Goal: Register for event/course

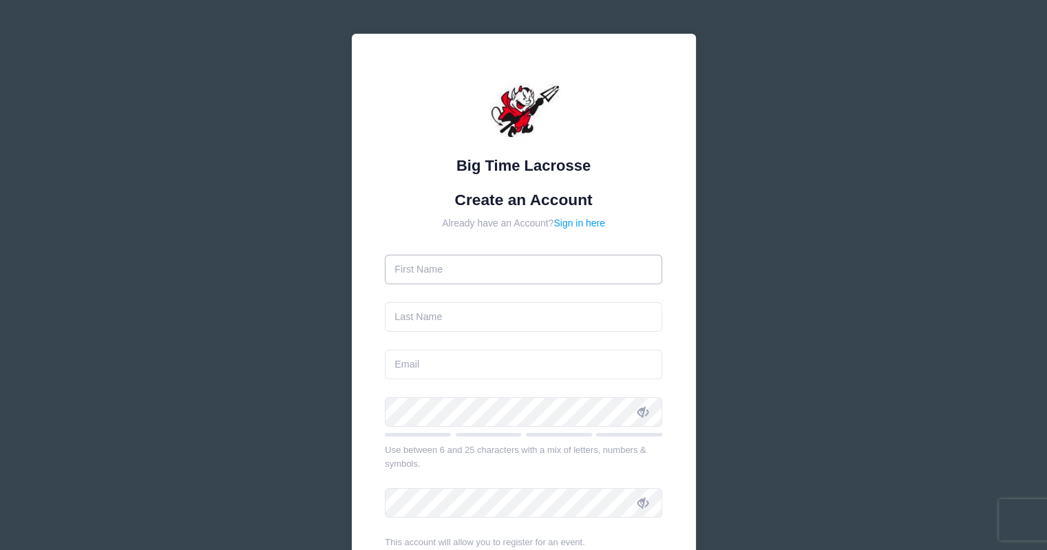
click at [469, 266] on input "text" at bounding box center [523, 270] width 277 height 30
click at [447, 260] on input "text" at bounding box center [523, 270] width 277 height 30
type input "[PERSON_NAME]"
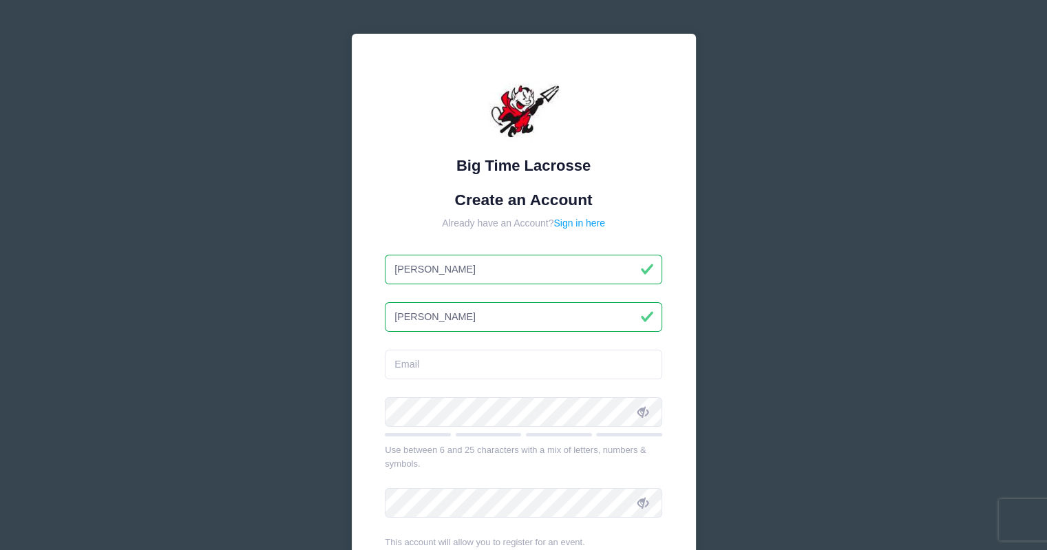
type input "[PERSON_NAME]"
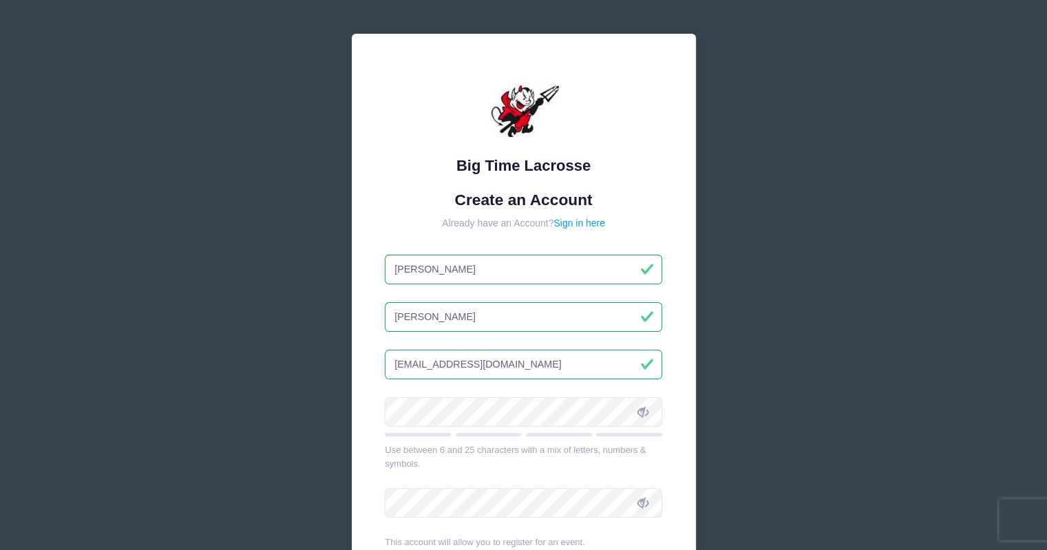
type input "[EMAIL_ADDRESS][DOMAIN_NAME]"
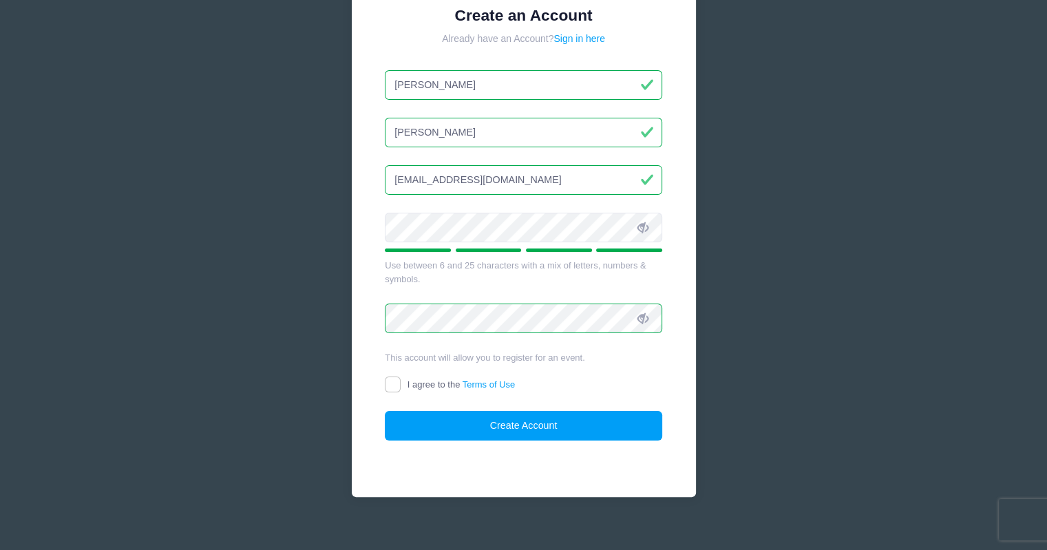
scroll to position [197, 0]
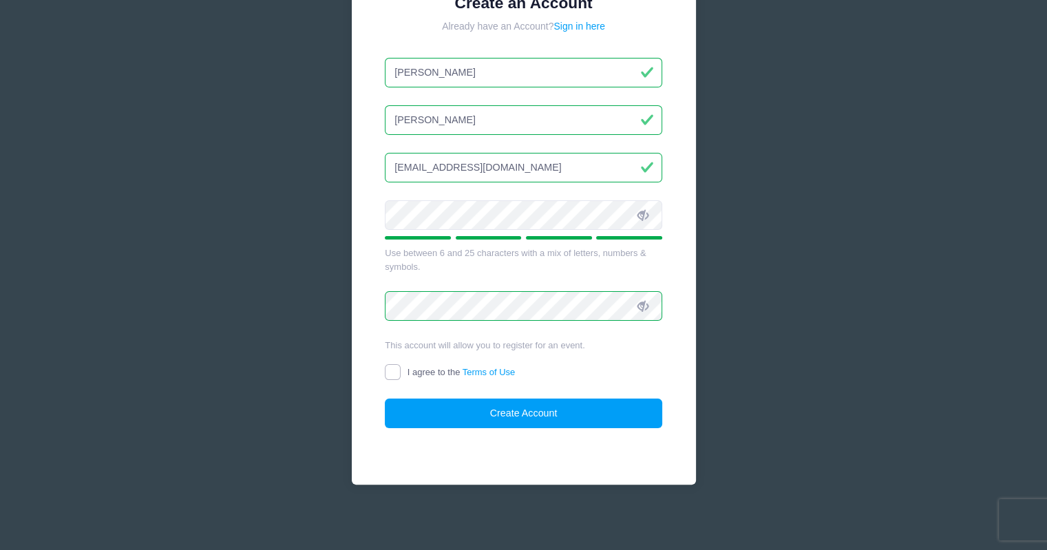
click at [391, 367] on input "I agree to the Terms of Use" at bounding box center [393, 372] width 16 height 16
checkbox input "true"
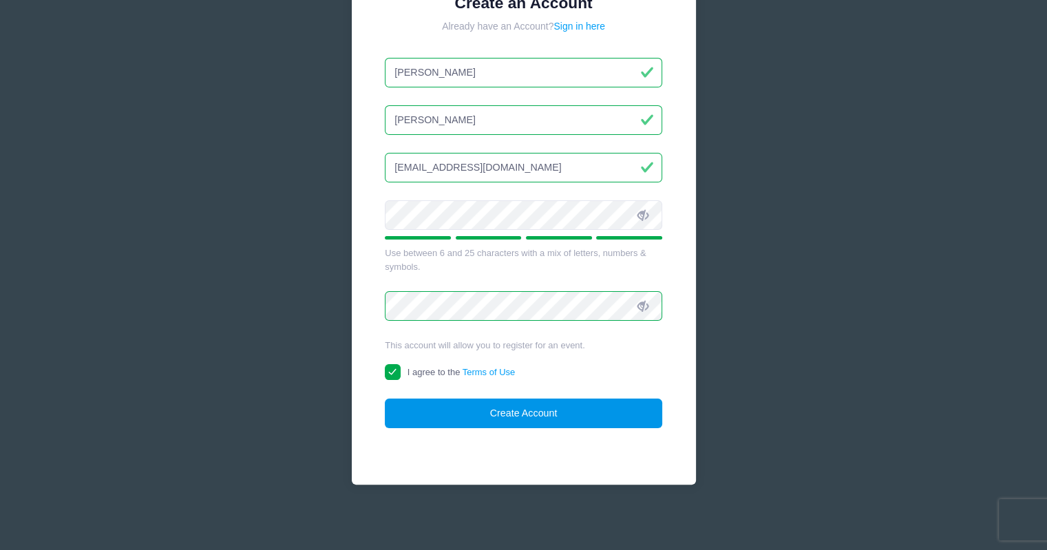
click at [504, 416] on button "Create Account" at bounding box center [523, 413] width 277 height 30
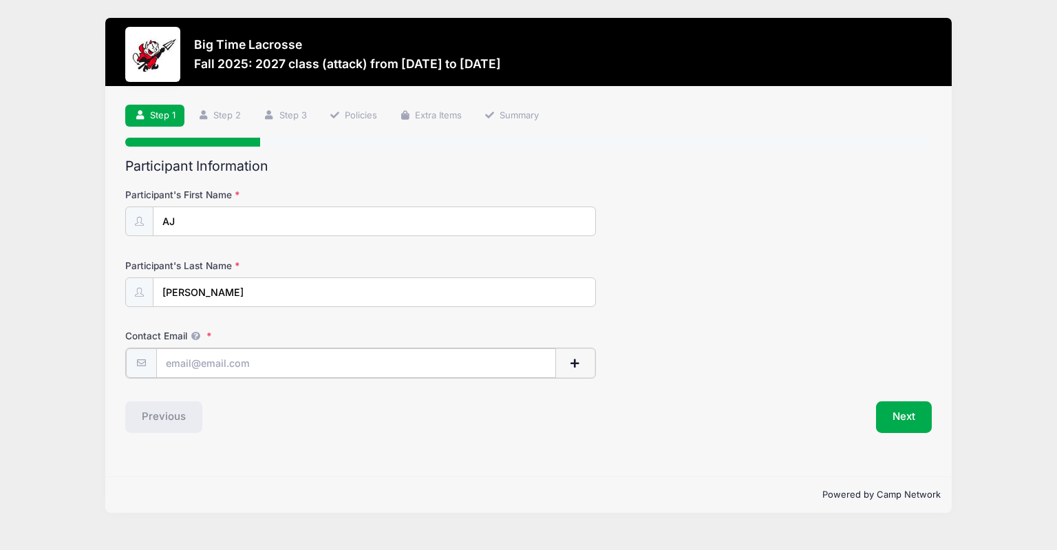
click at [267, 365] on input "Contact Email" at bounding box center [356, 363] width 400 height 30
type input "[EMAIL_ADDRESS][DOMAIN_NAME]"
click at [911, 407] on button "Next" at bounding box center [904, 416] width 56 height 32
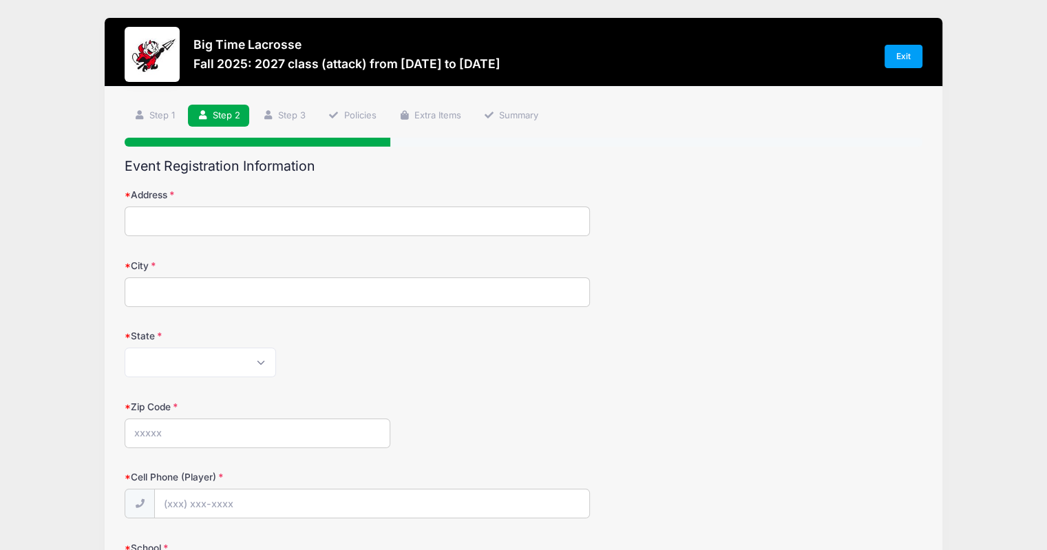
click at [225, 222] on input "Address" at bounding box center [357, 221] width 465 height 30
type input "[STREET_ADDRESS]"
type input "CANANDAIGUA"
select select "NY"
type input "14424"
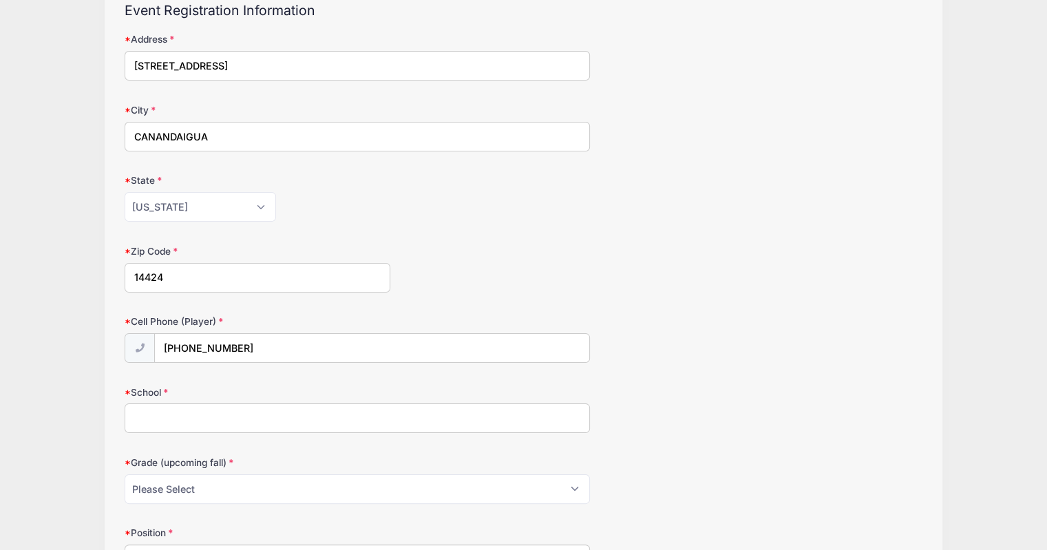
scroll to position [275, 0]
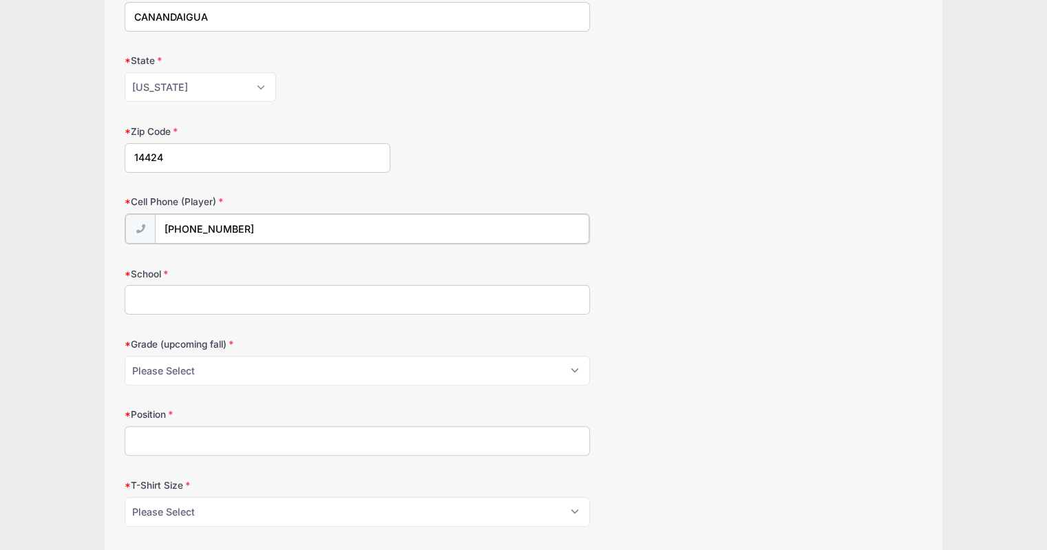
click at [259, 225] on input "[PHONE_NUMBER]" at bounding box center [372, 229] width 434 height 30
type input "[PHONE_NUMBER]"
click at [186, 295] on input "School" at bounding box center [357, 299] width 465 height 30
type input "[GEOGRAPHIC_DATA]"
click at [248, 367] on select "Please Select Pre-K 1st 2nd 3rd 4th 5th 6th 7th 8th 9th 10th 11th 12th" at bounding box center [357, 369] width 465 height 30
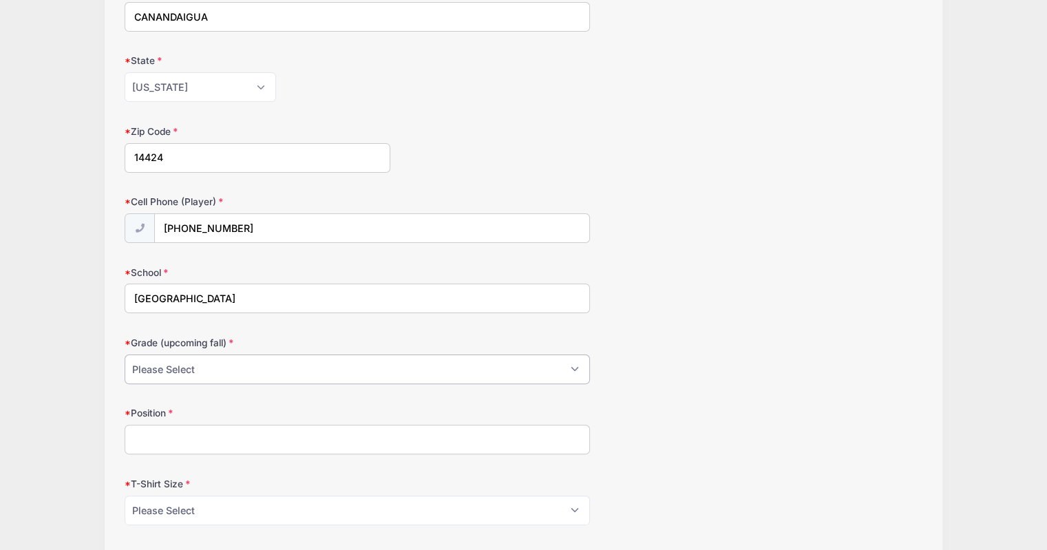
select select "11th"
click at [125, 354] on select "Please Select Pre-K 1st 2nd 3rd 4th 5th 6th 7th 8th 9th 10th 11th 12th" at bounding box center [357, 369] width 465 height 30
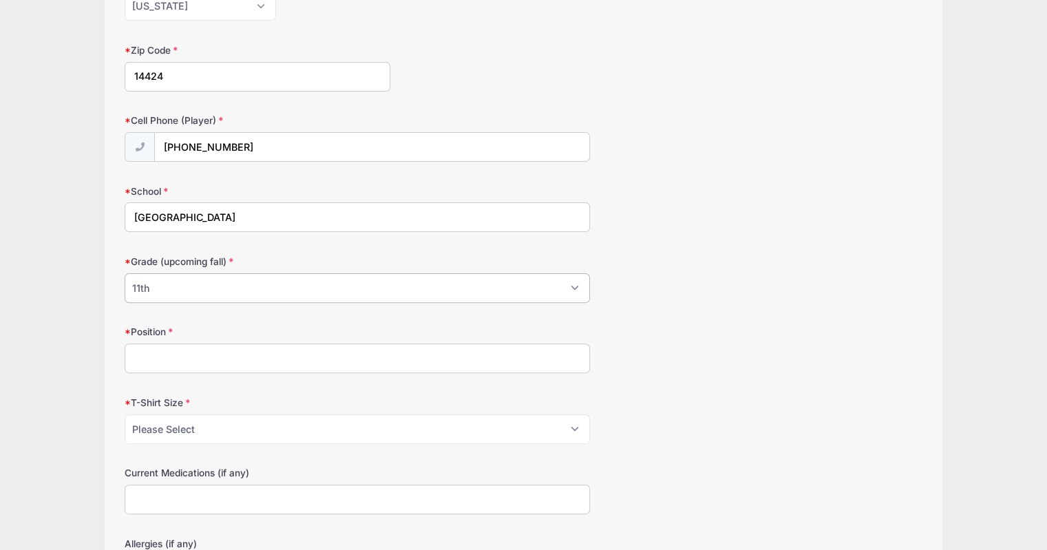
scroll to position [413, 0]
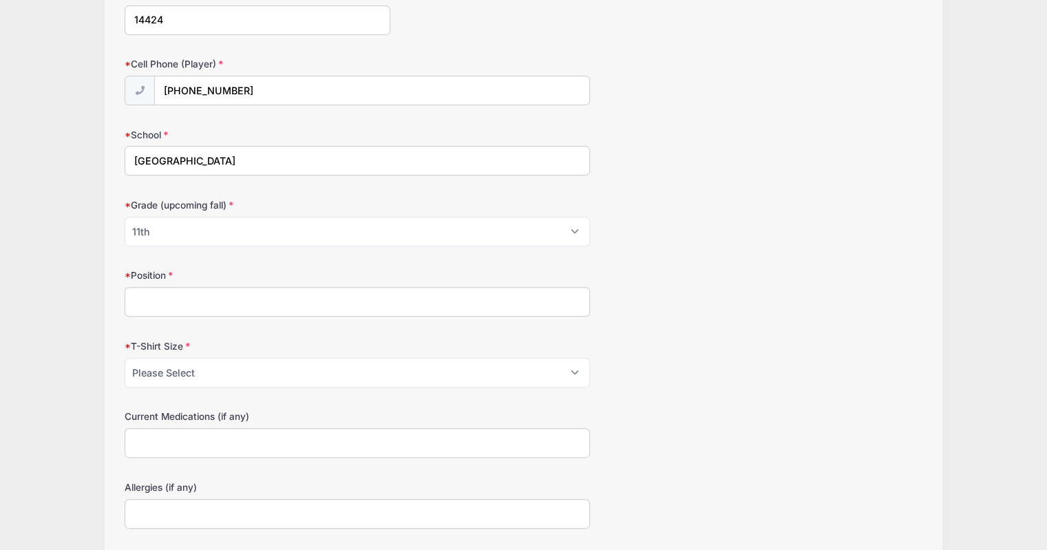
click at [164, 306] on input "Position" at bounding box center [357, 302] width 465 height 30
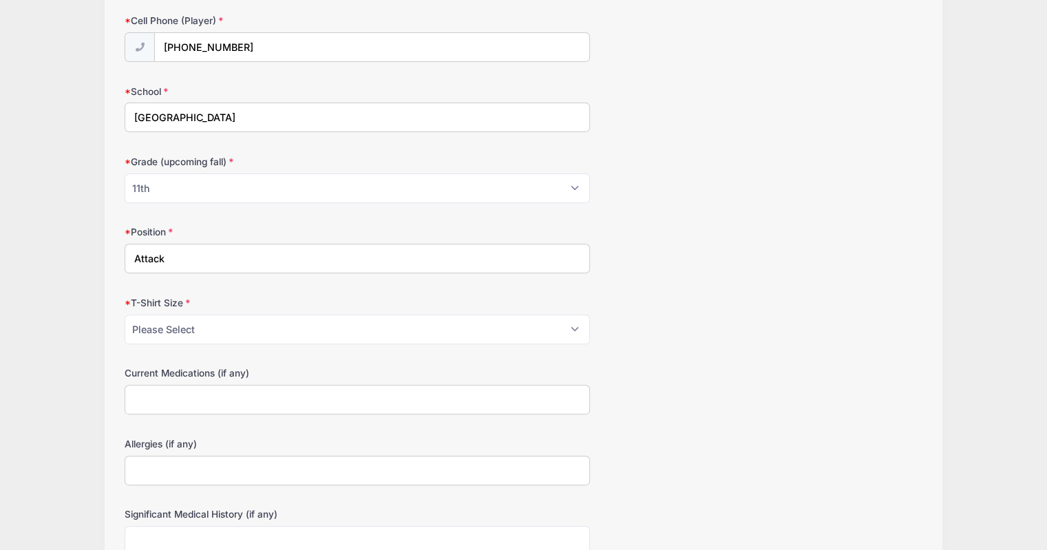
scroll to position [551, 0]
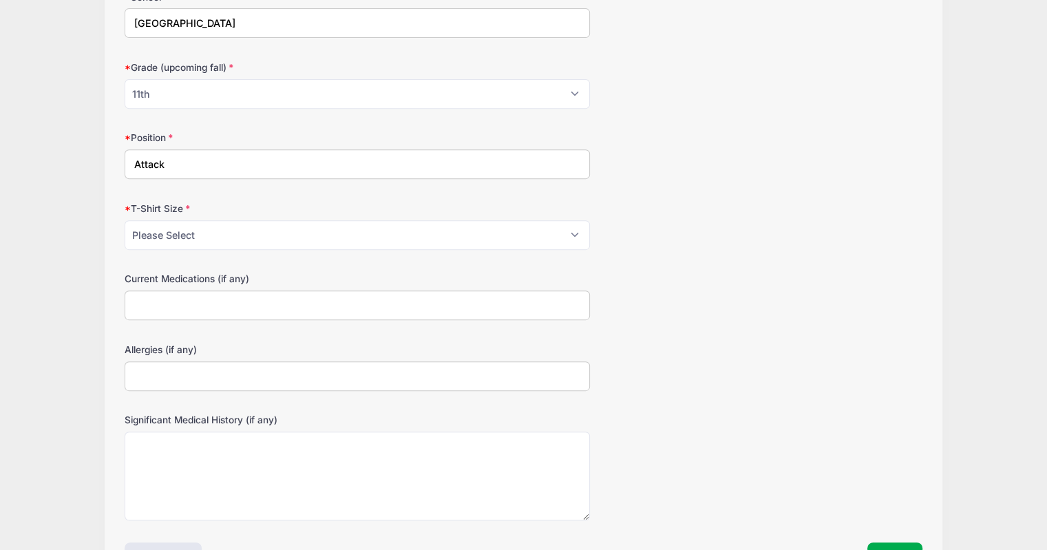
type input "Attack"
click at [213, 235] on select "Please Select Youth Small Youth Medium Youth Large Adult Small Adult Medium Adu…" at bounding box center [357, 235] width 465 height 30
select select "Adult Large"
click at [125, 220] on select "Please Select Youth Small Youth Medium Youth Large Adult Small Adult Medium Adu…" at bounding box center [357, 235] width 465 height 30
click at [85, 255] on div "Big Time Lacrosse Fall 2025: 2027 class (attack) from [DATE] to [DATE] Exit Ste…" at bounding box center [523, 47] width 1005 height 1197
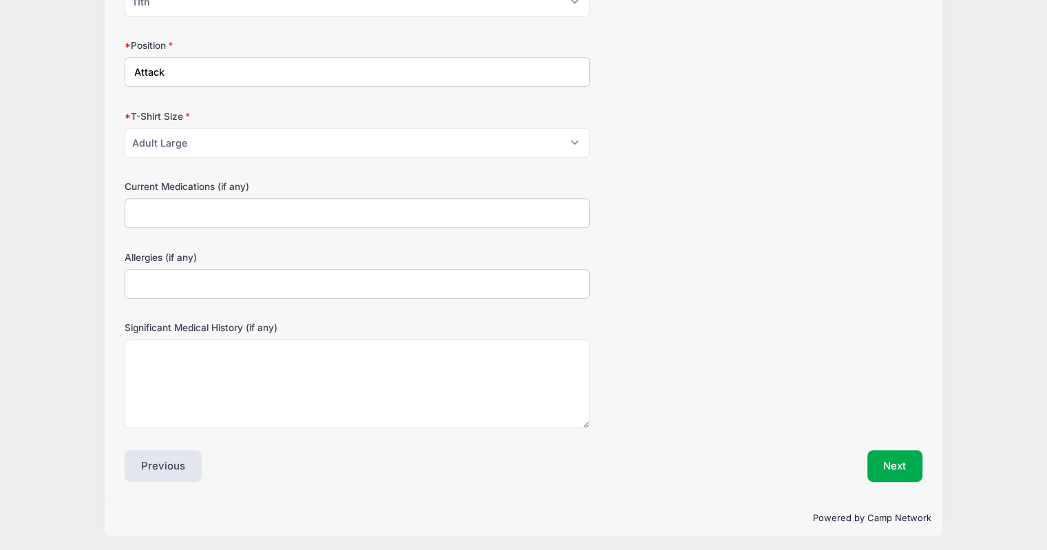
scroll to position [643, 0]
click at [876, 455] on button "Next" at bounding box center [895, 466] width 56 height 32
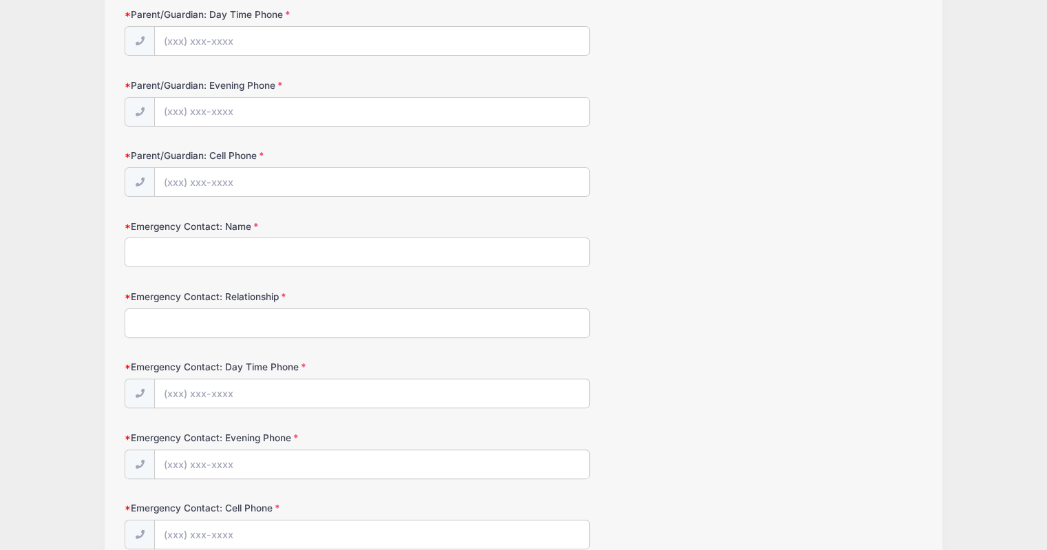
scroll to position [0, 0]
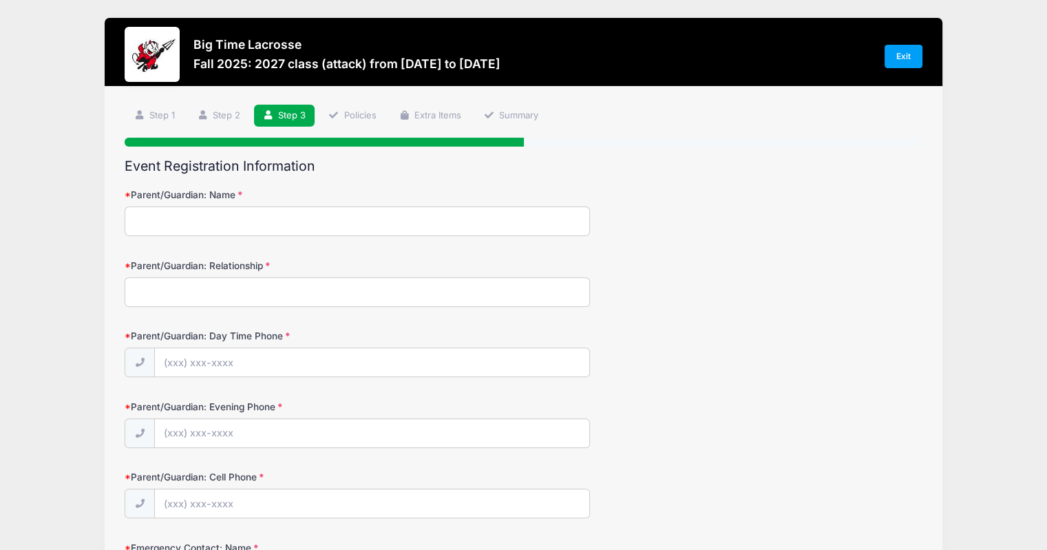
click at [171, 226] on input "Parent/Guardian: Name" at bounding box center [357, 221] width 465 height 30
type input "[PERSON_NAME]"
type input "Father"
type input "[PHONE_NUMBER]"
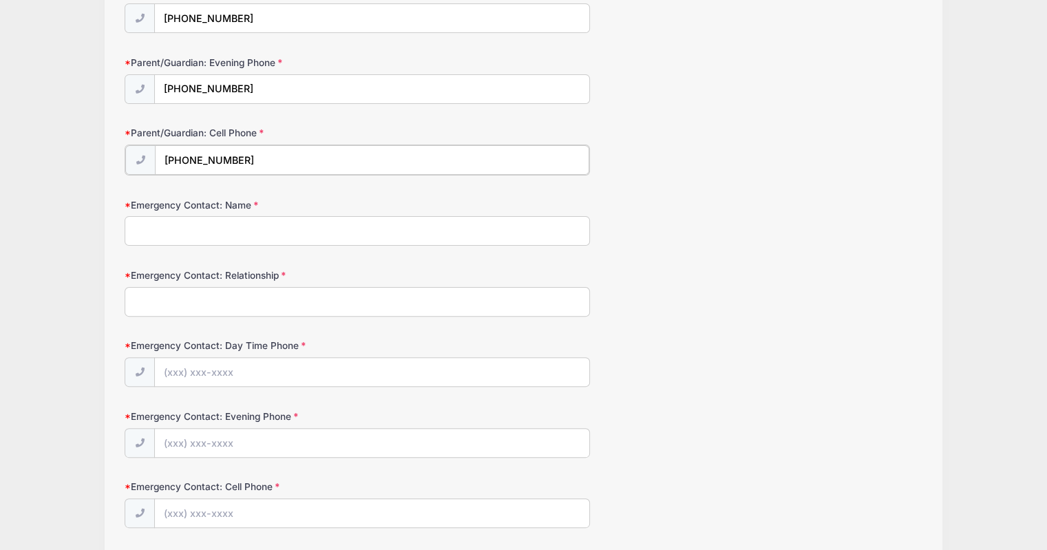
scroll to position [413, 0]
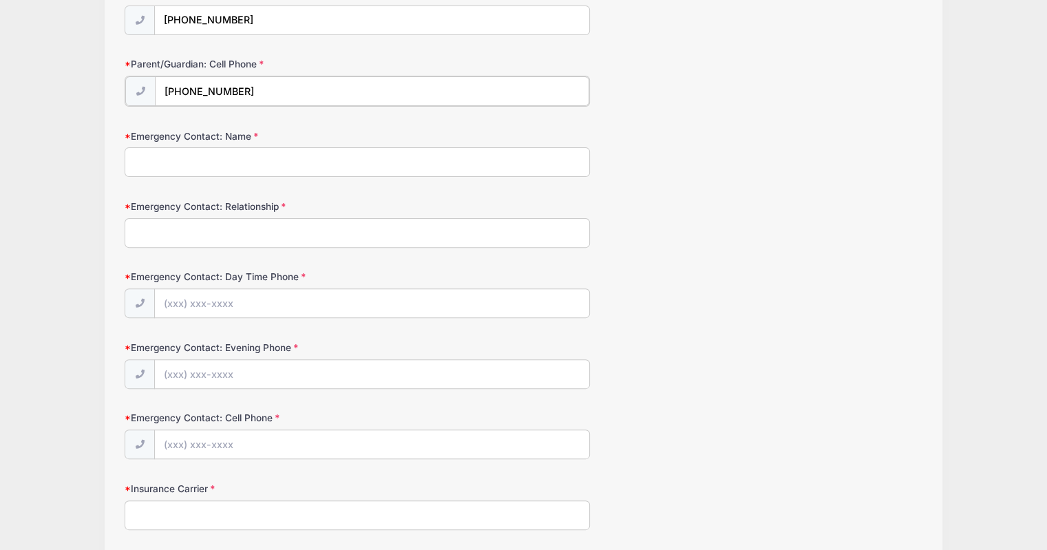
type input "[PHONE_NUMBER]"
click at [211, 168] on input "Emergency Contact: Name" at bounding box center [357, 161] width 465 height 30
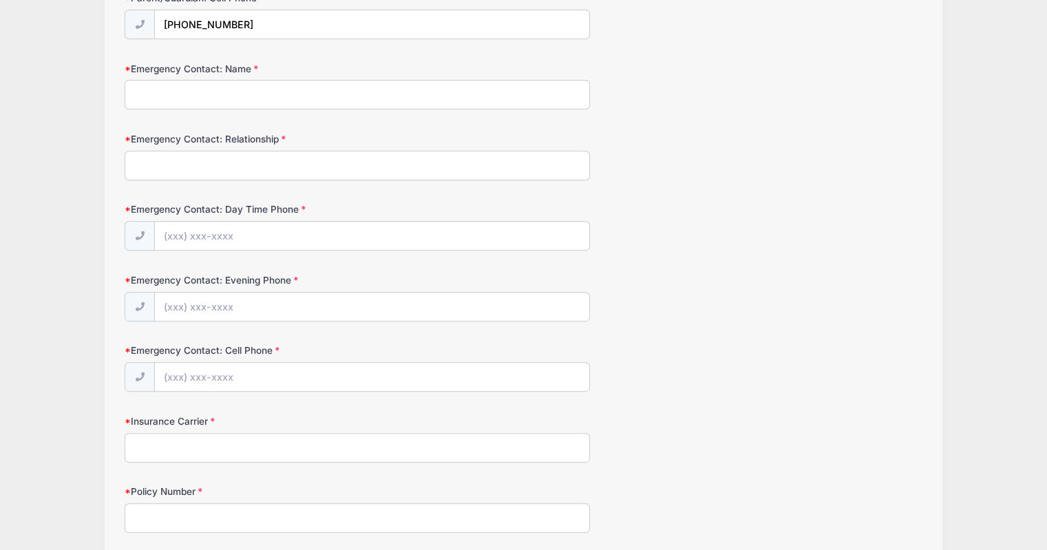
scroll to position [310, 0]
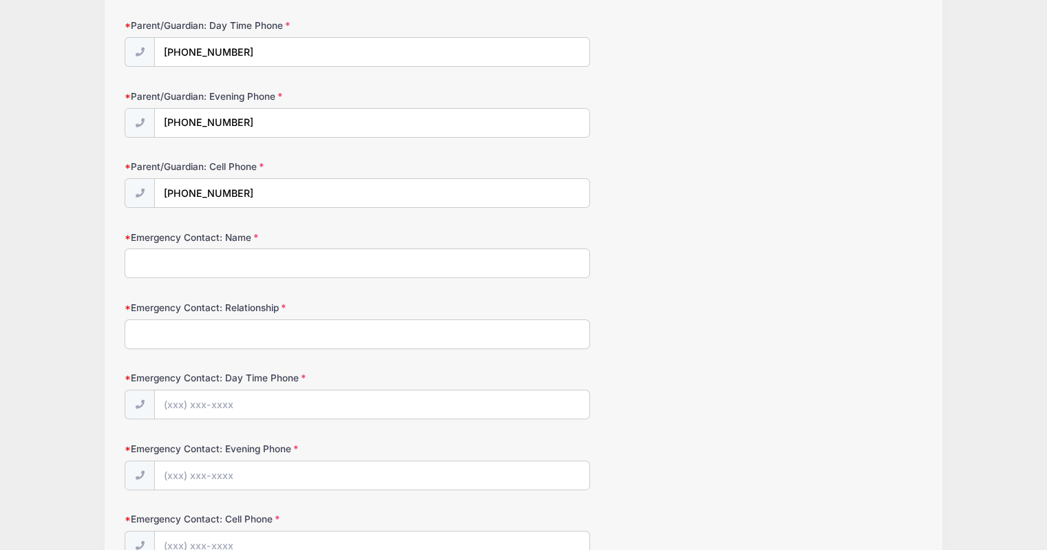
click at [243, 262] on input "Emergency Contact: Name" at bounding box center [357, 263] width 465 height 30
type input "[PERSON_NAME]"
type input "Father"
type input "[PHONE_NUMBER]"
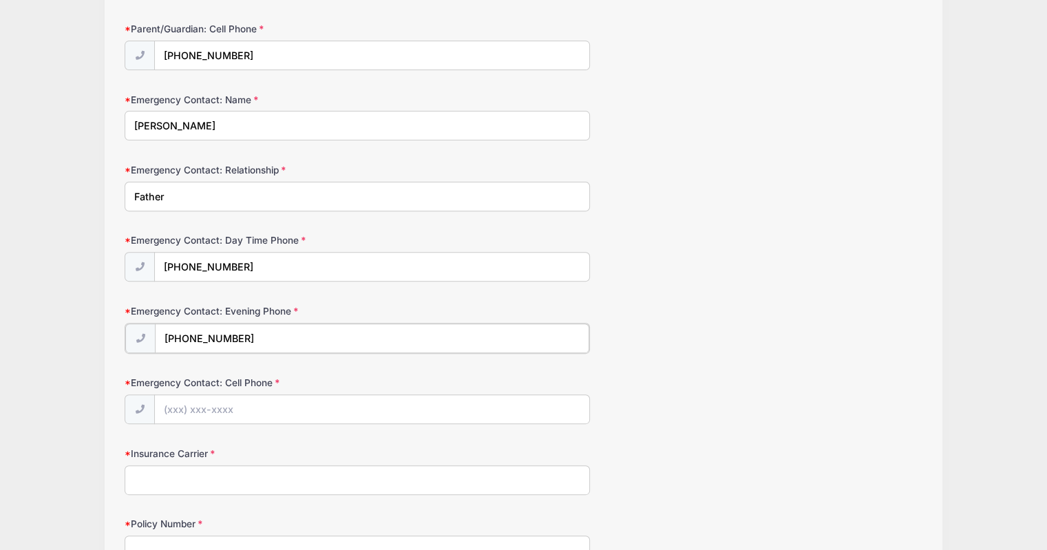
scroll to position [517, 0]
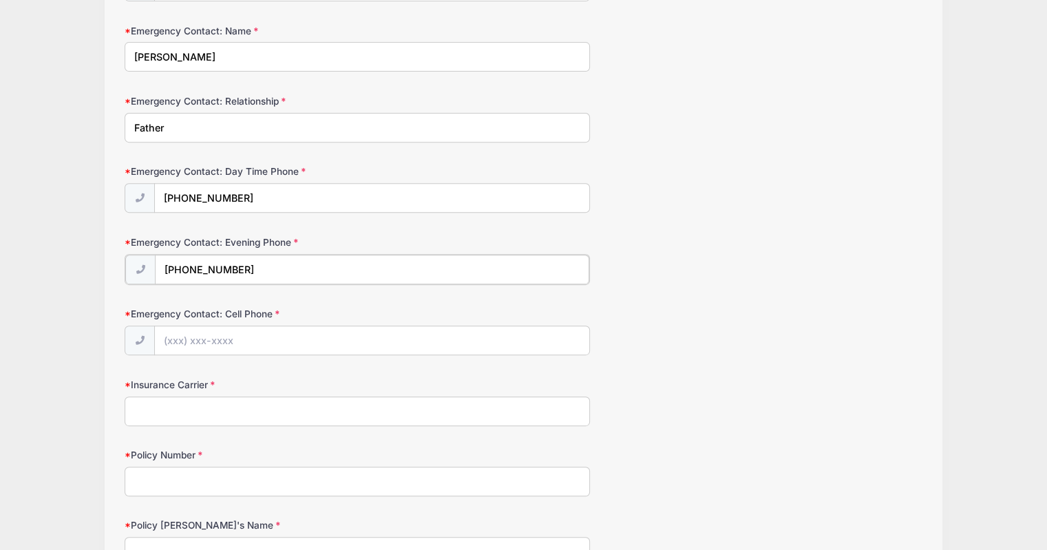
type input "[PHONE_NUMBER]"
click at [244, 334] on input "Emergency Contact: Cell Phone" at bounding box center [372, 340] width 434 height 30
type input "[PHONE_NUMBER]"
click at [220, 412] on input "Insurance Carrier" at bounding box center [357, 410] width 465 height 30
type input "Anthem BCBS"
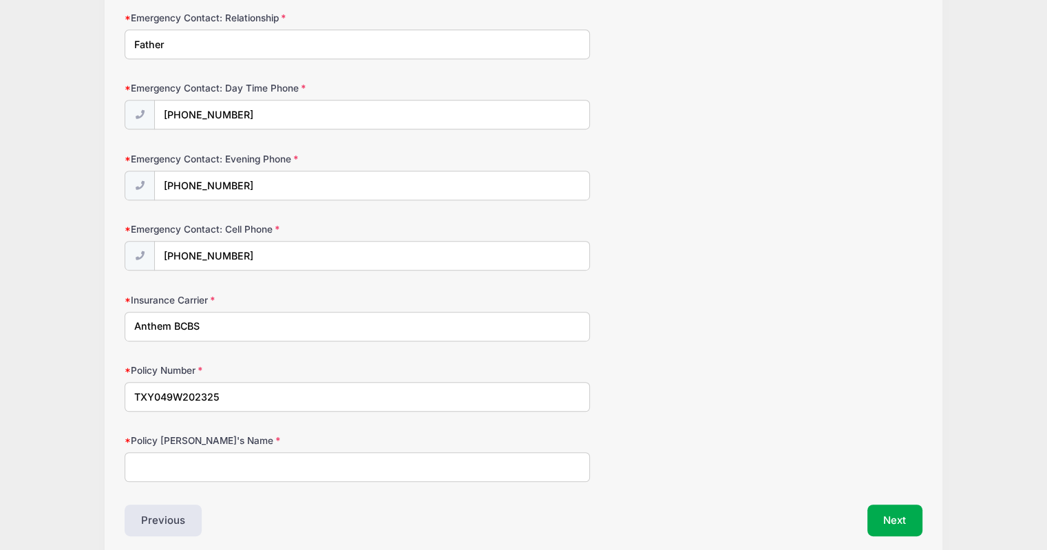
scroll to position [654, 0]
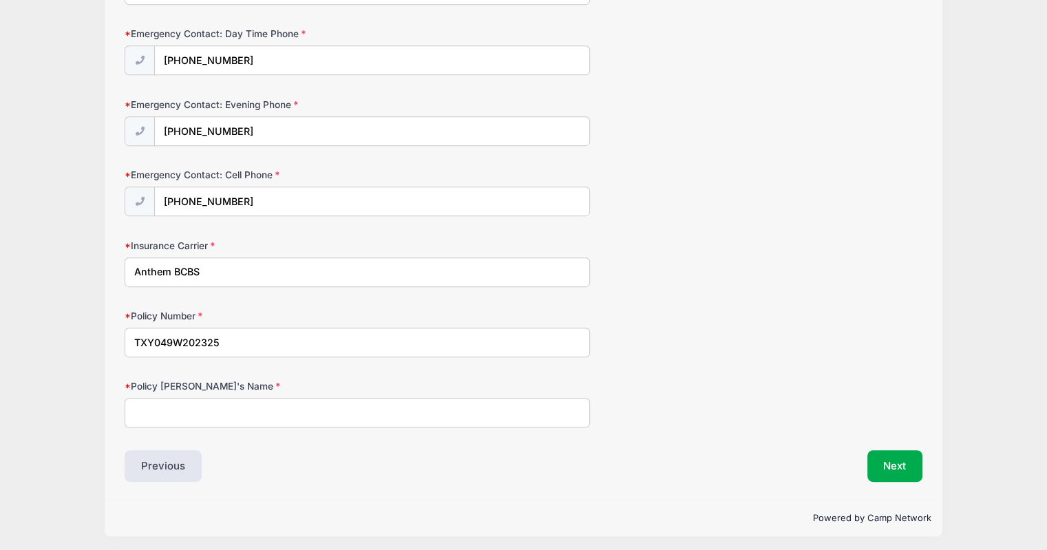
type input "TXY049W202325"
click at [204, 414] on input "Policy [PERSON_NAME]'s Name" at bounding box center [357, 413] width 465 height 30
type input "[PERSON_NAME]"
click at [888, 467] on button "Next" at bounding box center [895, 466] width 56 height 32
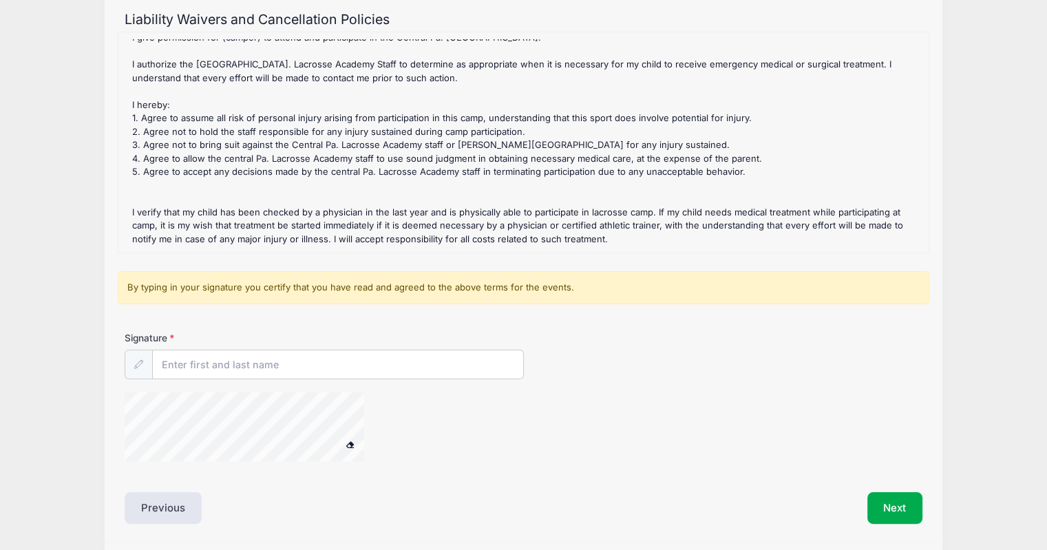
scroll to position [191, 0]
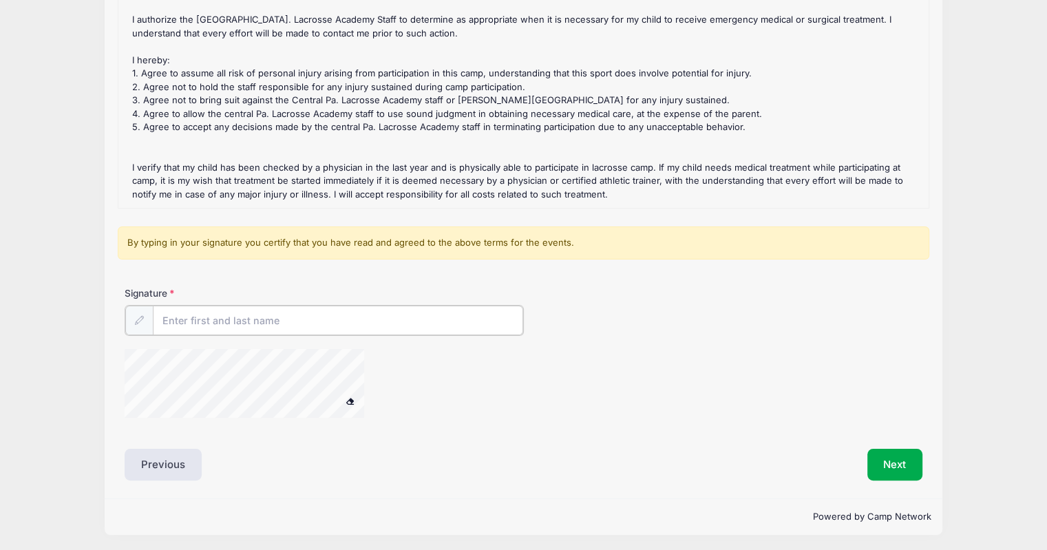
click at [253, 323] on input "Signature" at bounding box center [338, 321] width 370 height 30
type input "[PERSON_NAME]"
click at [537, 453] on div "Next" at bounding box center [726, 463] width 405 height 32
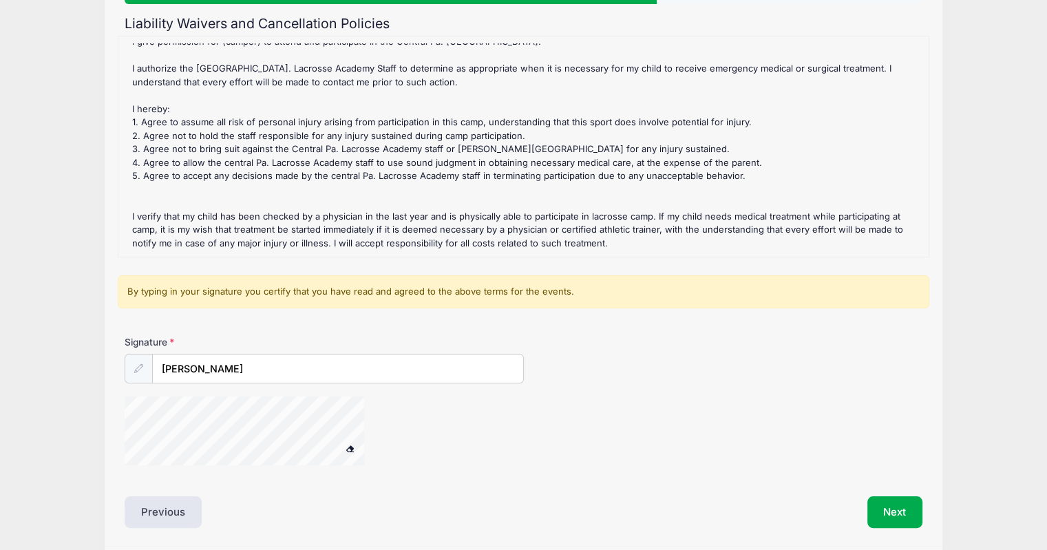
scroll to position [123, 0]
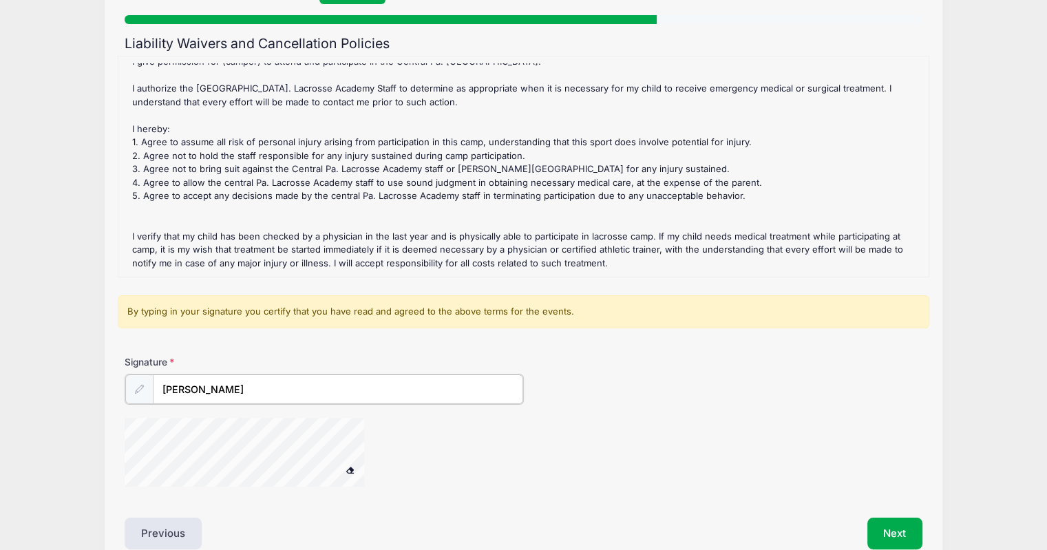
click at [241, 398] on input "[PERSON_NAME]" at bounding box center [338, 389] width 370 height 30
click at [338, 462] on button at bounding box center [350, 470] width 24 height 17
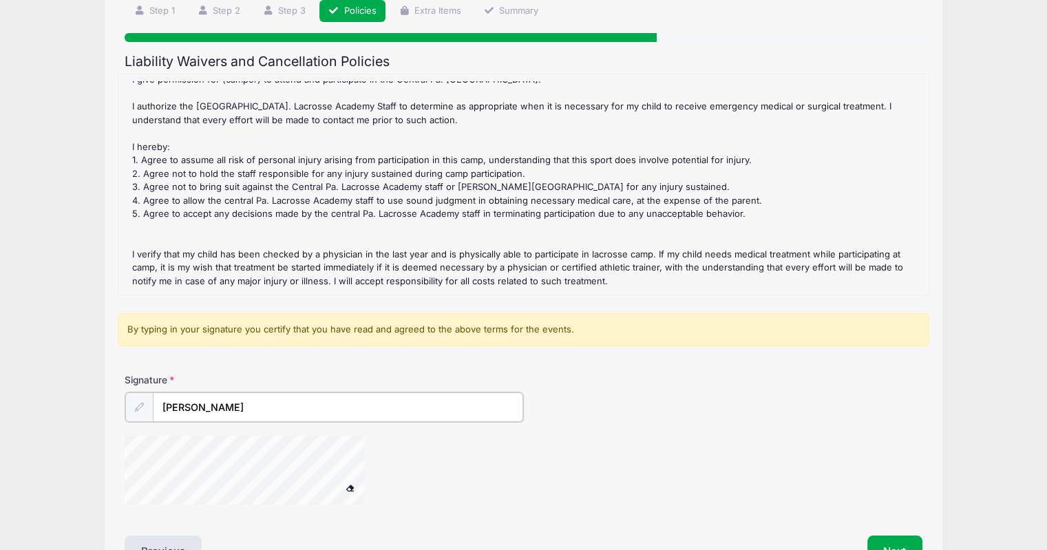
scroll to position [192, 0]
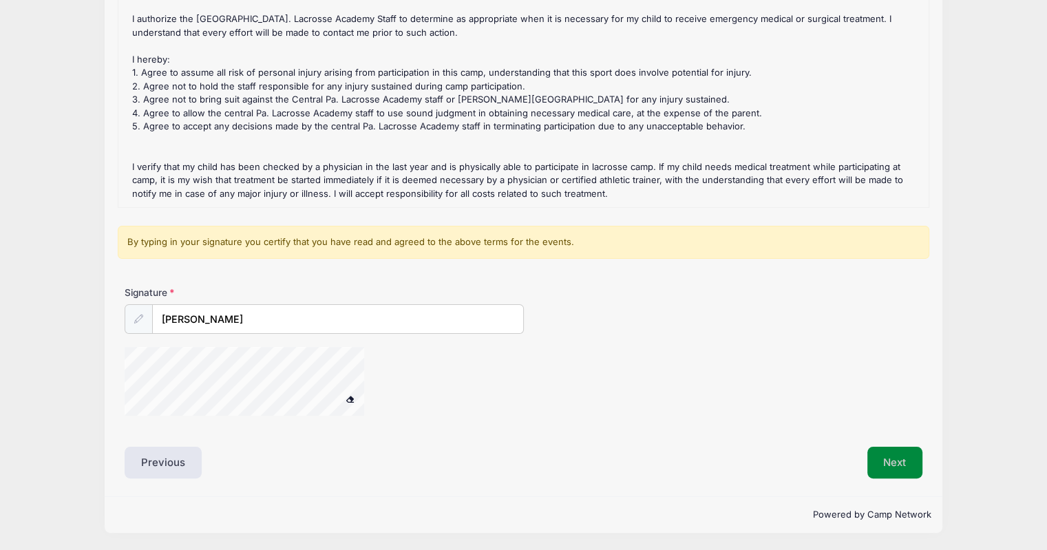
click at [908, 456] on button "Next" at bounding box center [895, 463] width 56 height 32
click at [899, 460] on button "Next" at bounding box center [895, 463] width 56 height 32
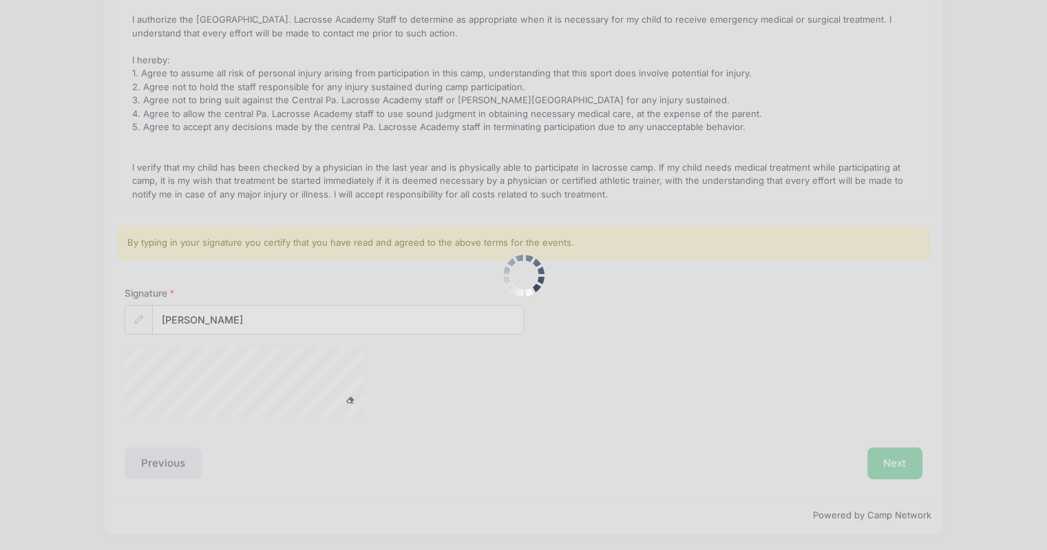
scroll to position [0, 0]
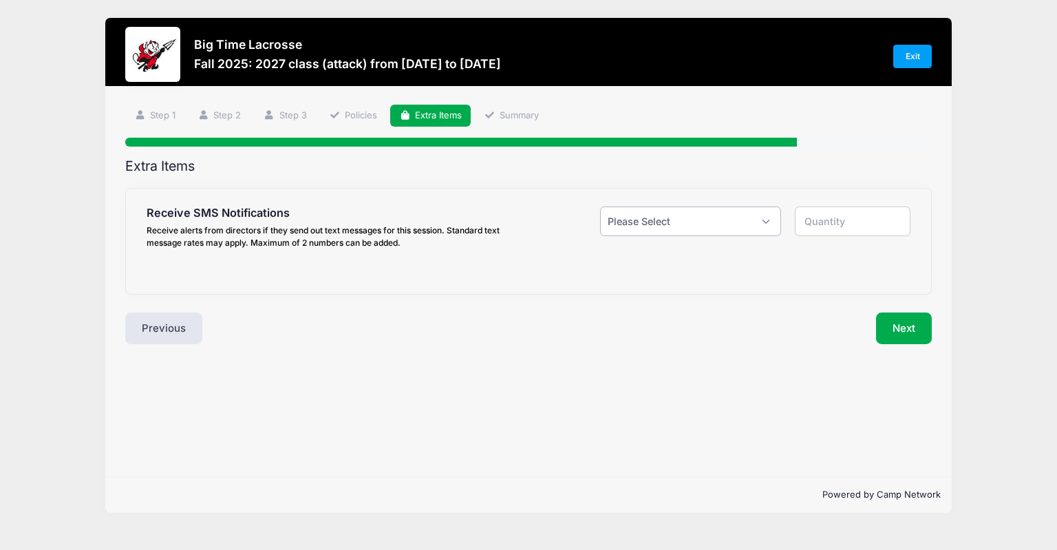
click at [765, 219] on select "Please Select Yes ($0.00) No" at bounding box center [690, 221] width 181 height 30
select select "1"
click at [600, 206] on select "Please Select Yes ($0.00) No" at bounding box center [690, 221] width 181 height 30
type input "1"
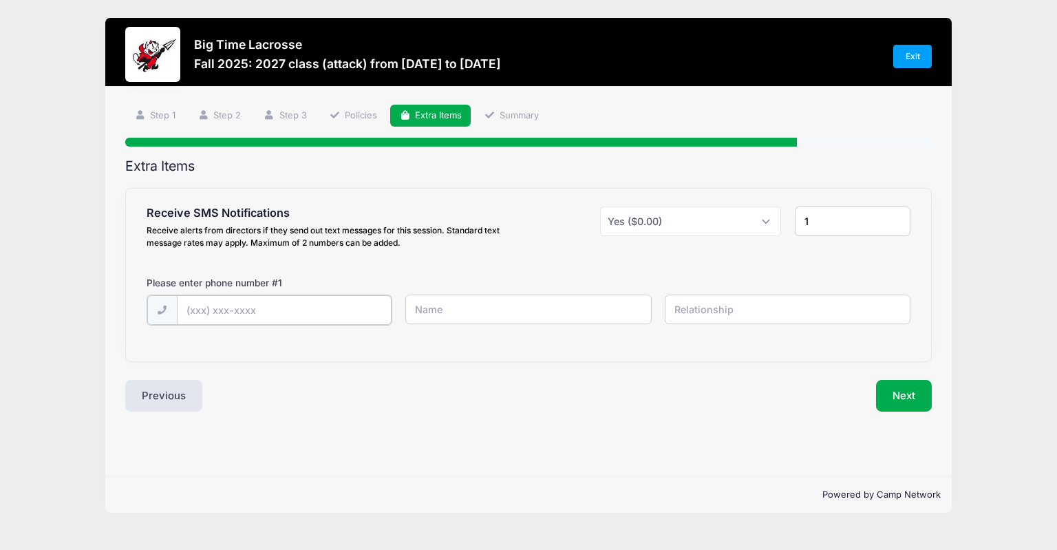
click at [260, 315] on input "text" at bounding box center [284, 310] width 215 height 30
type input "[PHONE_NUMBER]"
click at [530, 320] on input "text" at bounding box center [528, 310] width 246 height 30
click at [530, 320] on input "AJ" at bounding box center [528, 310] width 246 height 30
type input "[PERSON_NAME]"
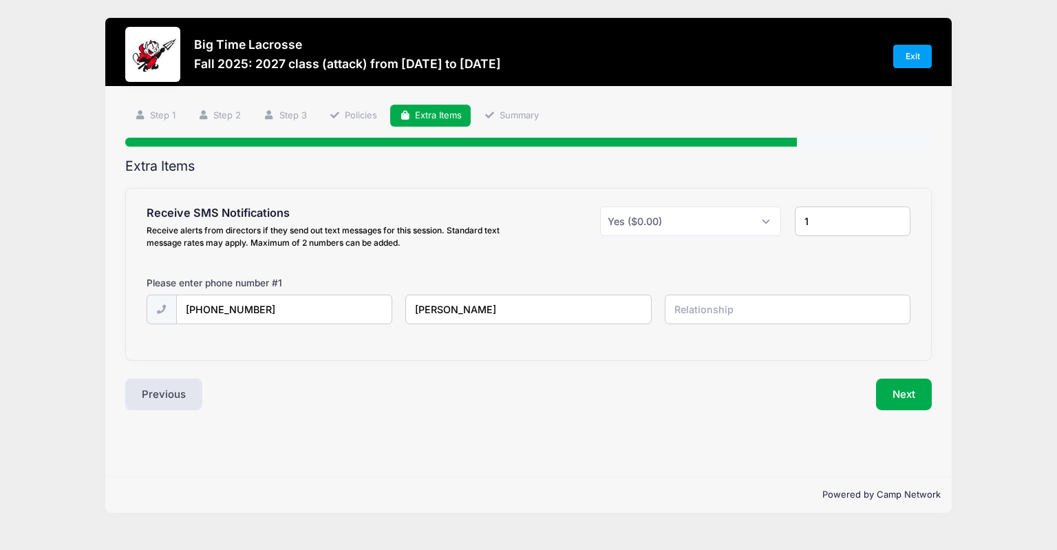
click at [700, 312] on input "text" at bounding box center [788, 310] width 246 height 30
type input "player"
click at [919, 393] on button "Next" at bounding box center [904, 395] width 56 height 32
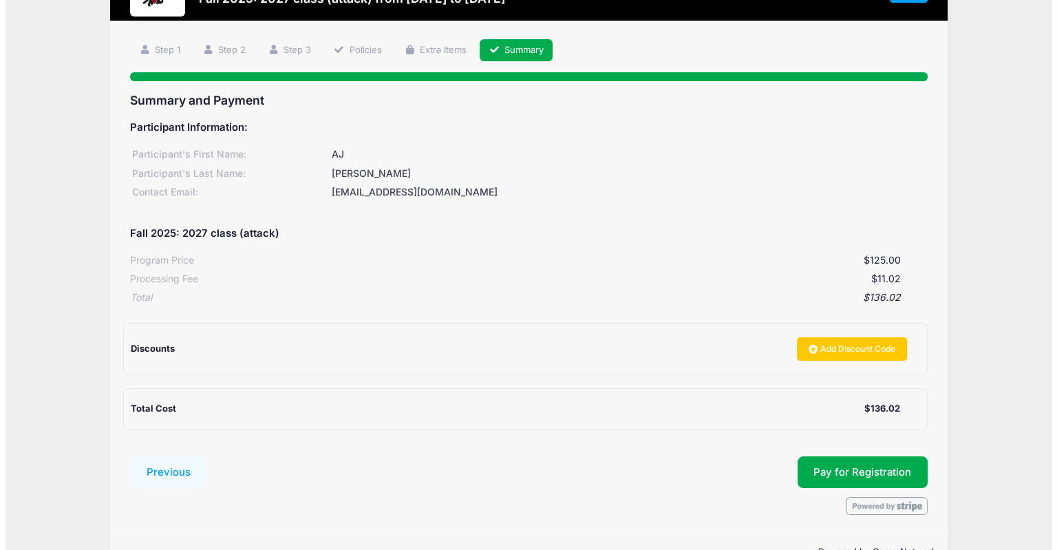
scroll to position [102, 0]
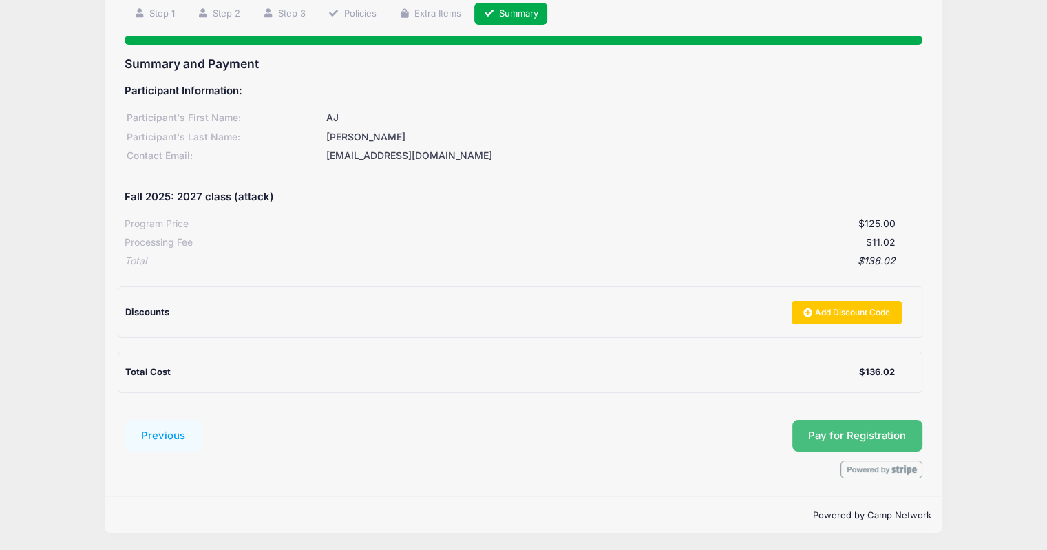
click at [832, 432] on button "Pay for Registration" at bounding box center [857, 436] width 131 height 32
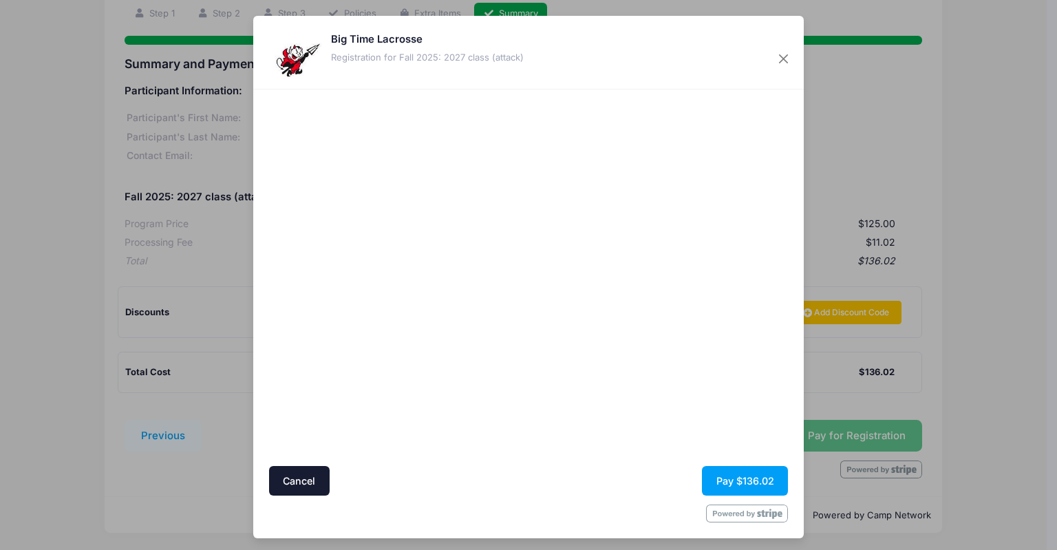
click at [596, 323] on div at bounding box center [661, 277] width 253 height 363
click at [735, 485] on button "Pay $136.02" at bounding box center [745, 481] width 86 height 30
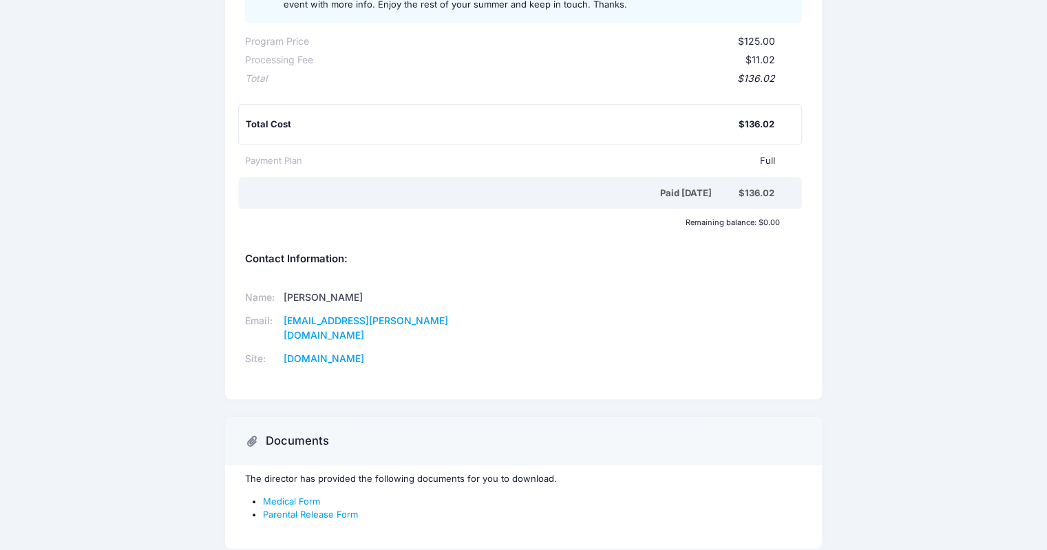
scroll to position [310, 0]
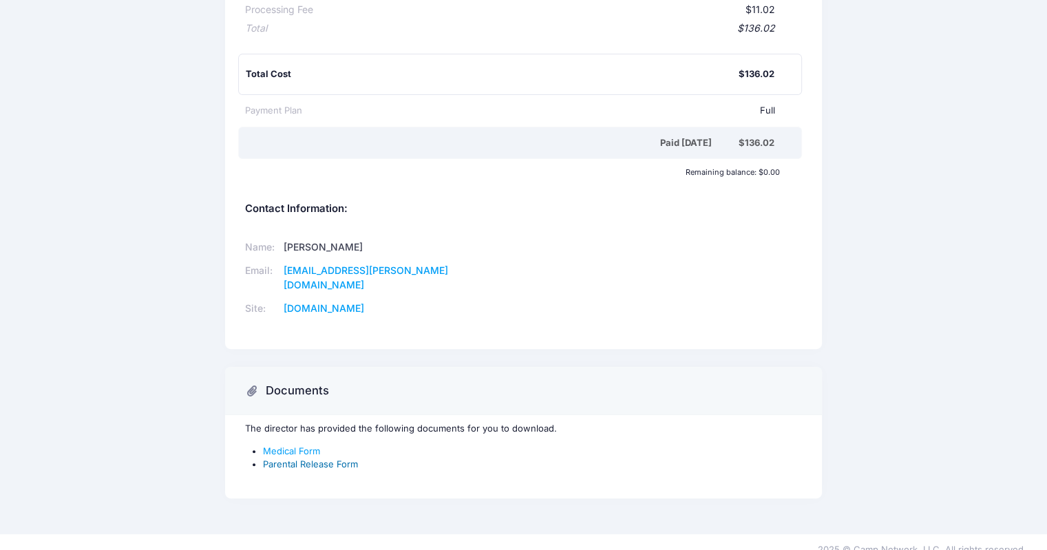
click at [310, 458] on link "Parental Release Form" at bounding box center [310, 463] width 95 height 11
click at [299, 445] on link "Medical Form" at bounding box center [291, 450] width 57 height 11
